Goal: Transaction & Acquisition: Purchase product/service

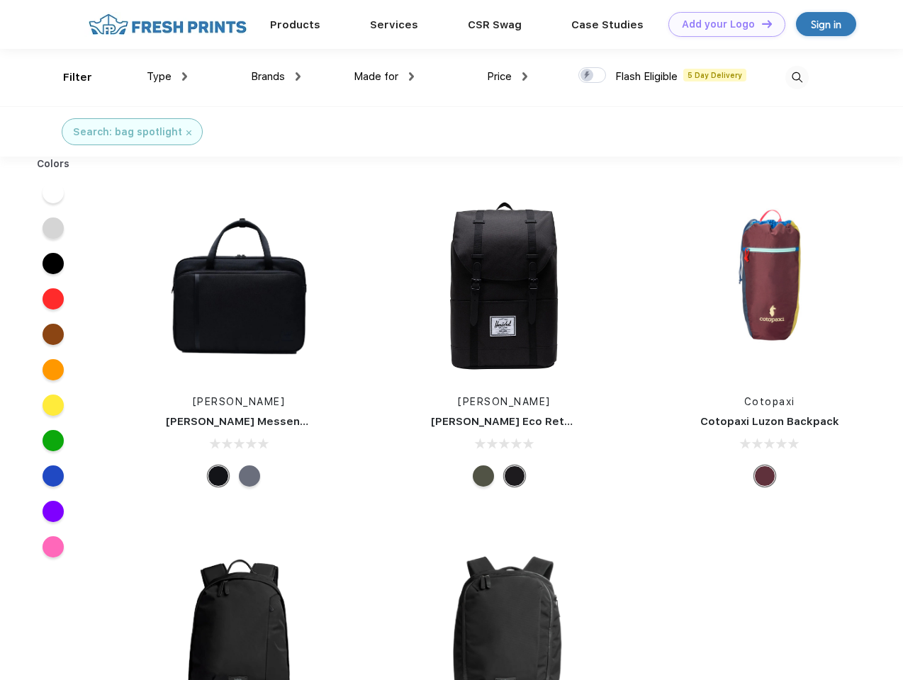
scroll to position [1, 0]
click at [721, 24] on link "Add your Logo Design Tool" at bounding box center [726, 24] width 117 height 25
click at [0, 0] on div "Design Tool" at bounding box center [0, 0] width 0 height 0
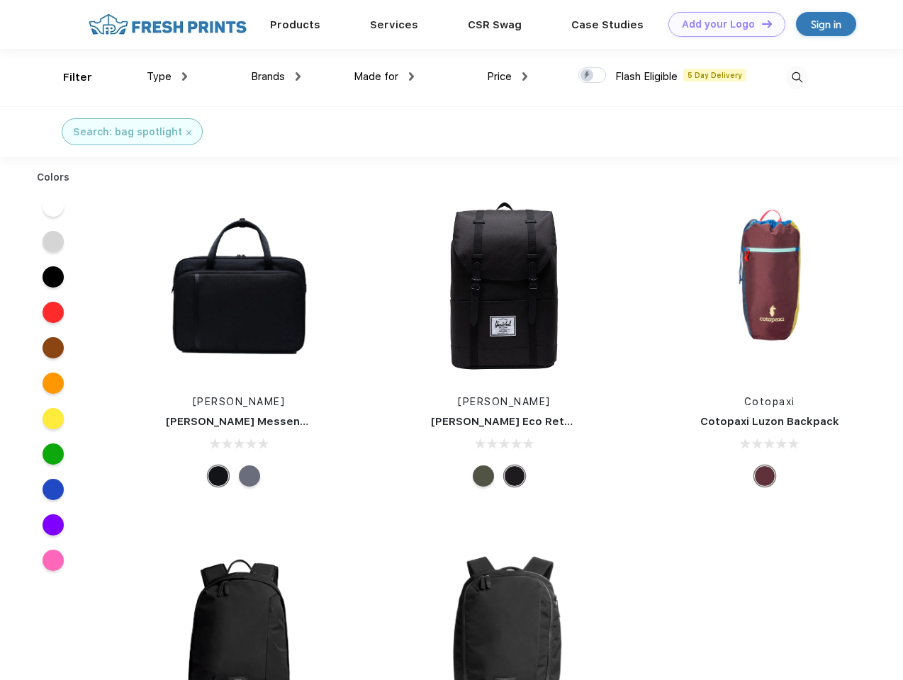
click at [760, 23] on link "Add your Logo Design Tool" at bounding box center [726, 24] width 117 height 25
click at [68, 77] on div "Filter" at bounding box center [77, 77] width 29 height 16
click at [167, 77] on span "Type" at bounding box center [159, 76] width 25 height 13
click at [276, 77] on span "Brands" at bounding box center [268, 76] width 34 height 13
click at [384, 77] on span "Made for" at bounding box center [376, 76] width 45 height 13
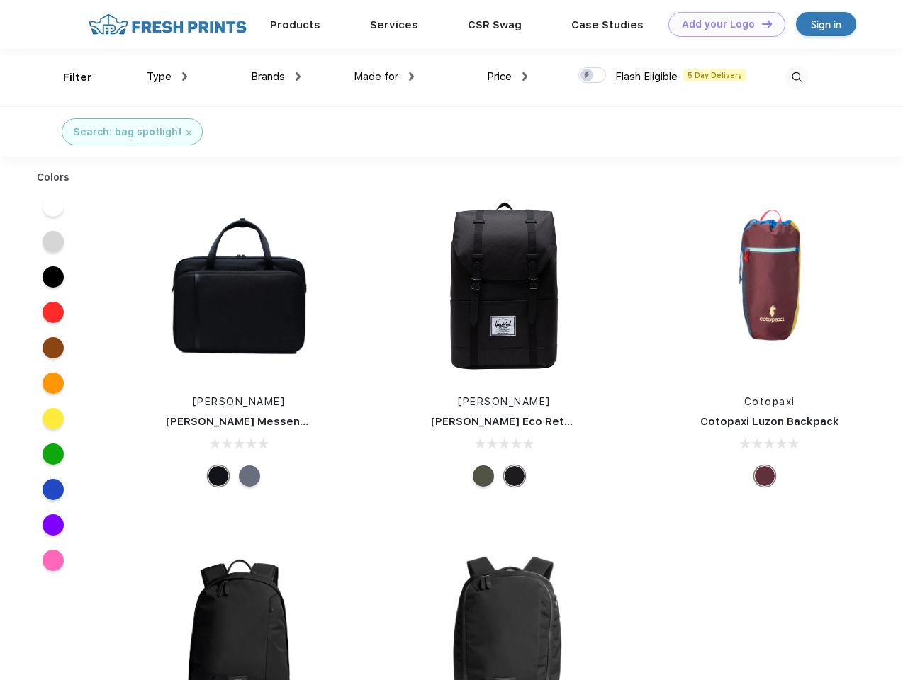
click at [507, 77] on span "Price" at bounding box center [499, 76] width 25 height 13
click at [592, 76] on div at bounding box center [592, 75] width 28 height 16
click at [587, 76] on input "checkbox" at bounding box center [582, 71] width 9 height 9
click at [796, 77] on img at bounding box center [796, 77] width 23 height 23
